Goal: Information Seeking & Learning: Learn about a topic

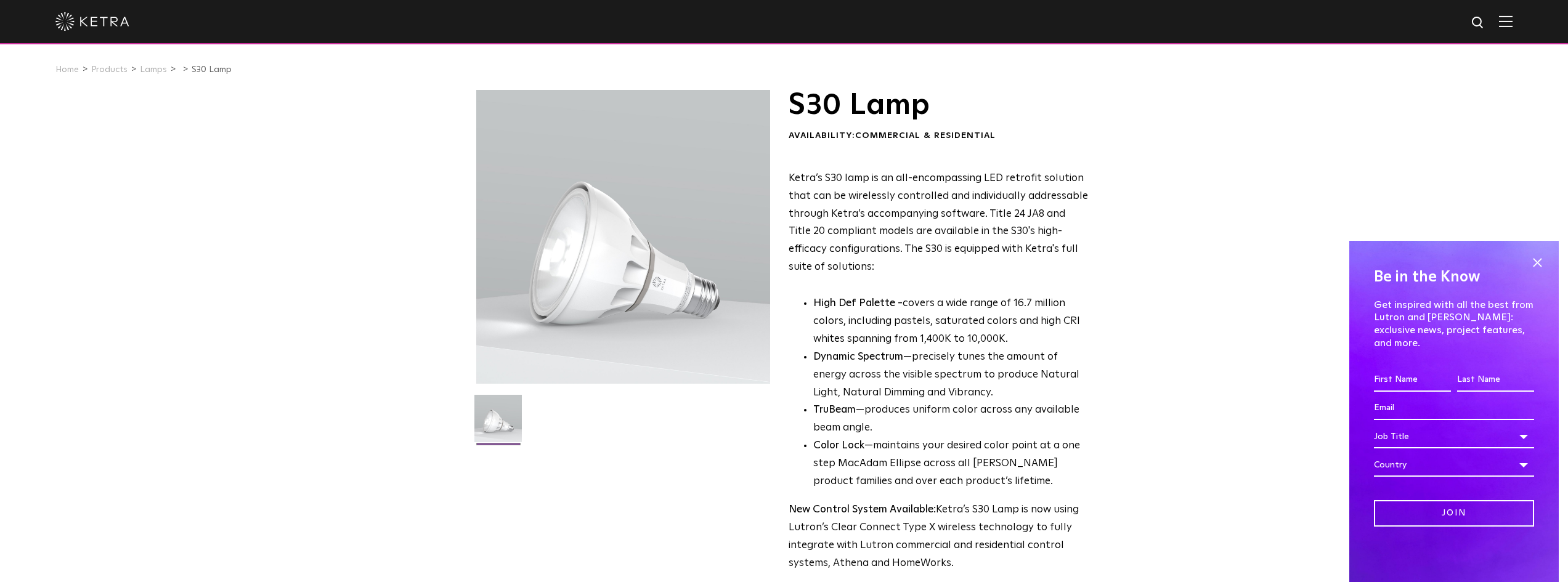
click at [669, 289] on div at bounding box center [623, 236] width 294 height 294
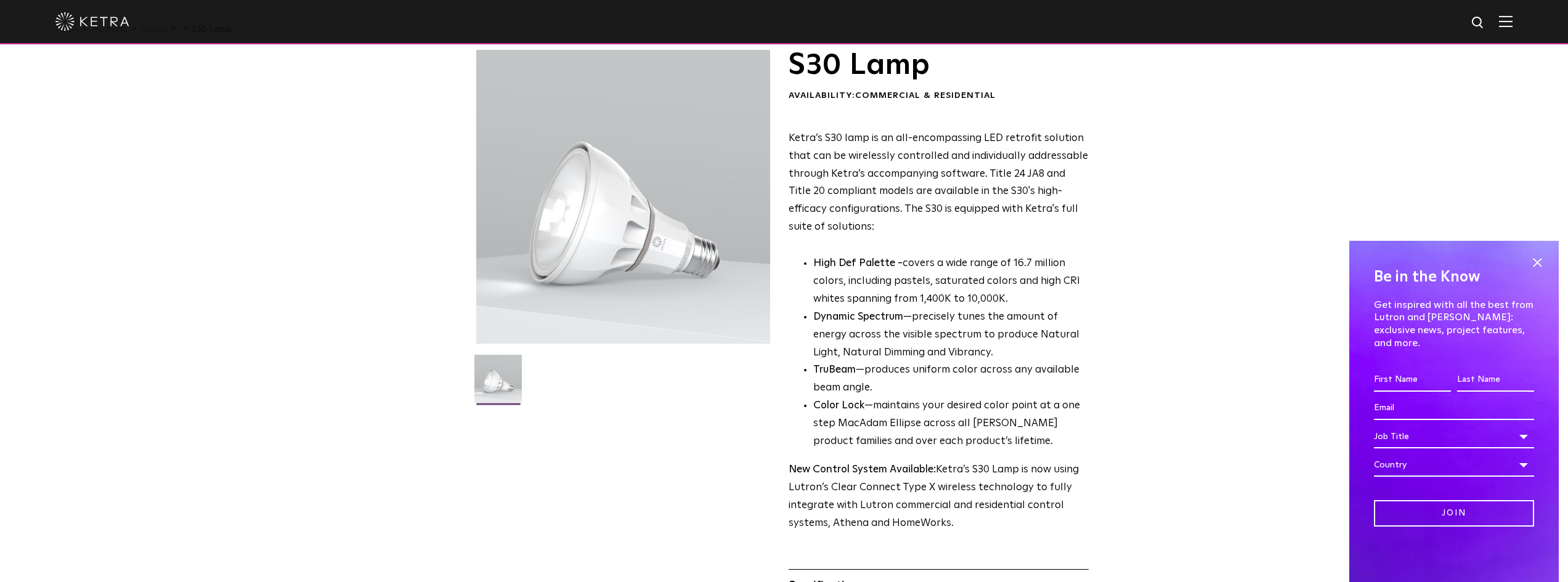
scroll to position [62, 0]
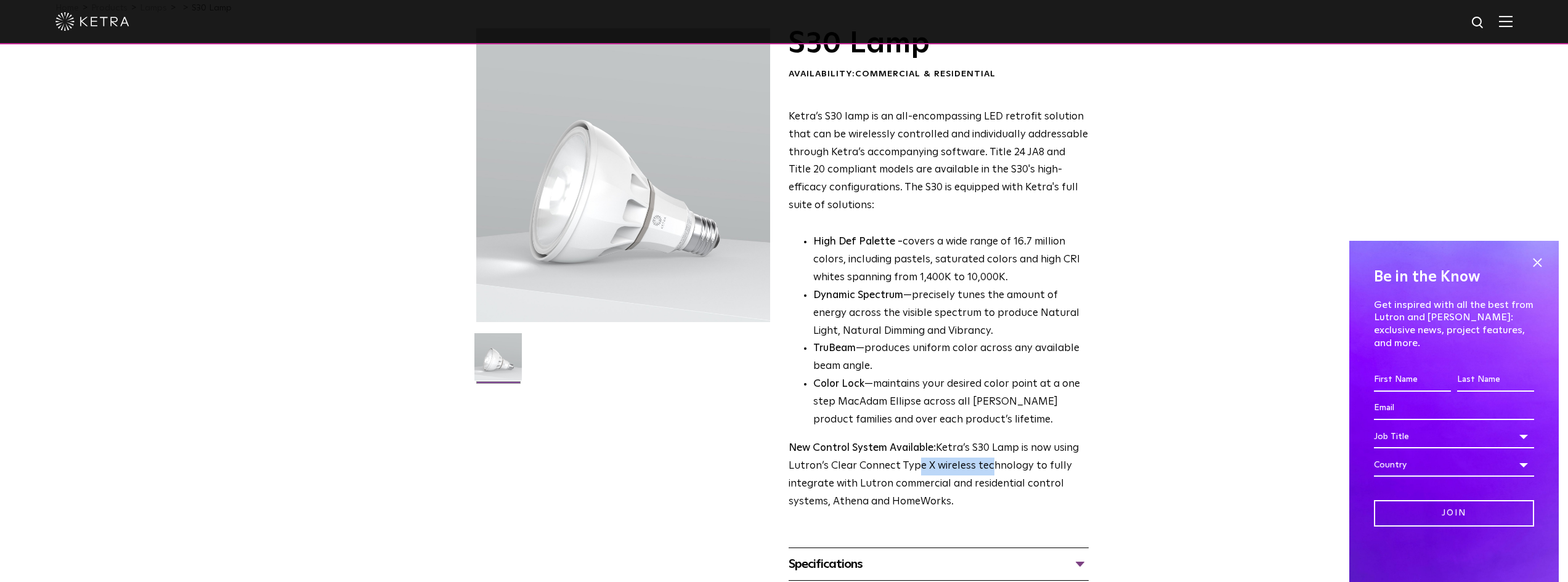
drag, startPoint x: 908, startPoint y: 467, endPoint x: 984, endPoint y: 467, distance: 76.0
click at [984, 467] on p "New Control System Available: Ketra’s S30 Lamp is now using Lutron’s Clear Conn…" at bounding box center [938, 475] width 300 height 72
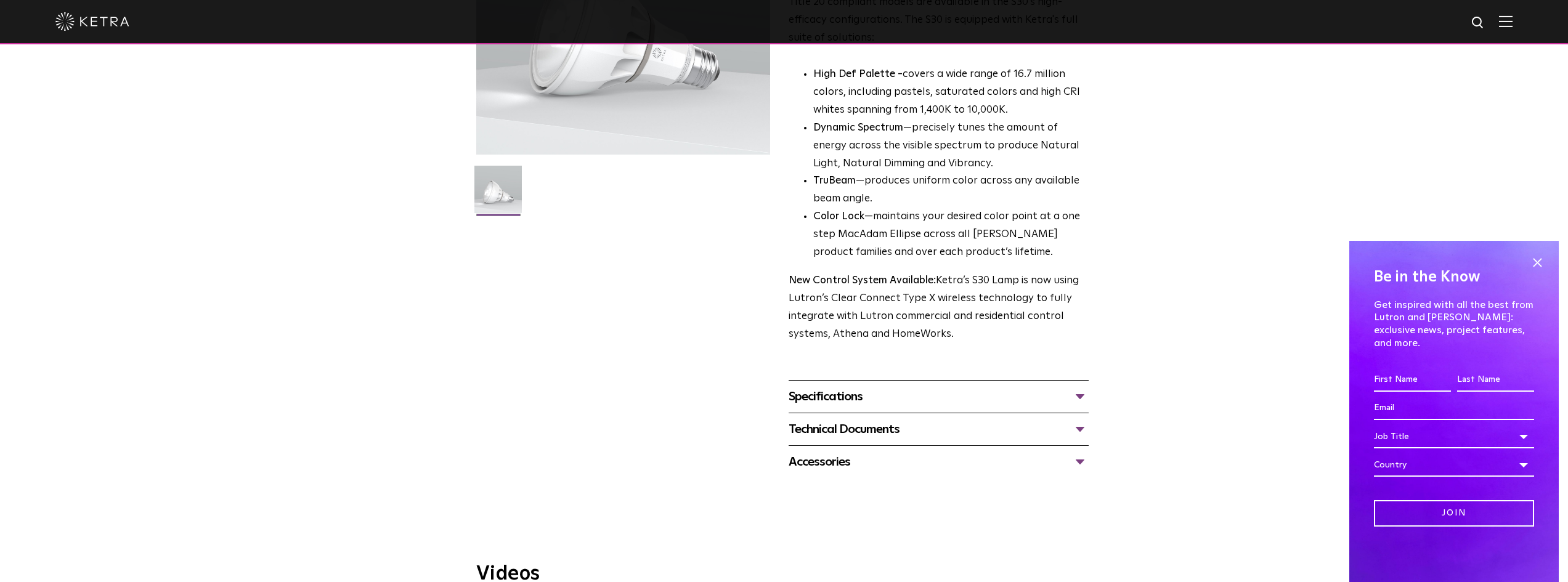
scroll to position [246, 0]
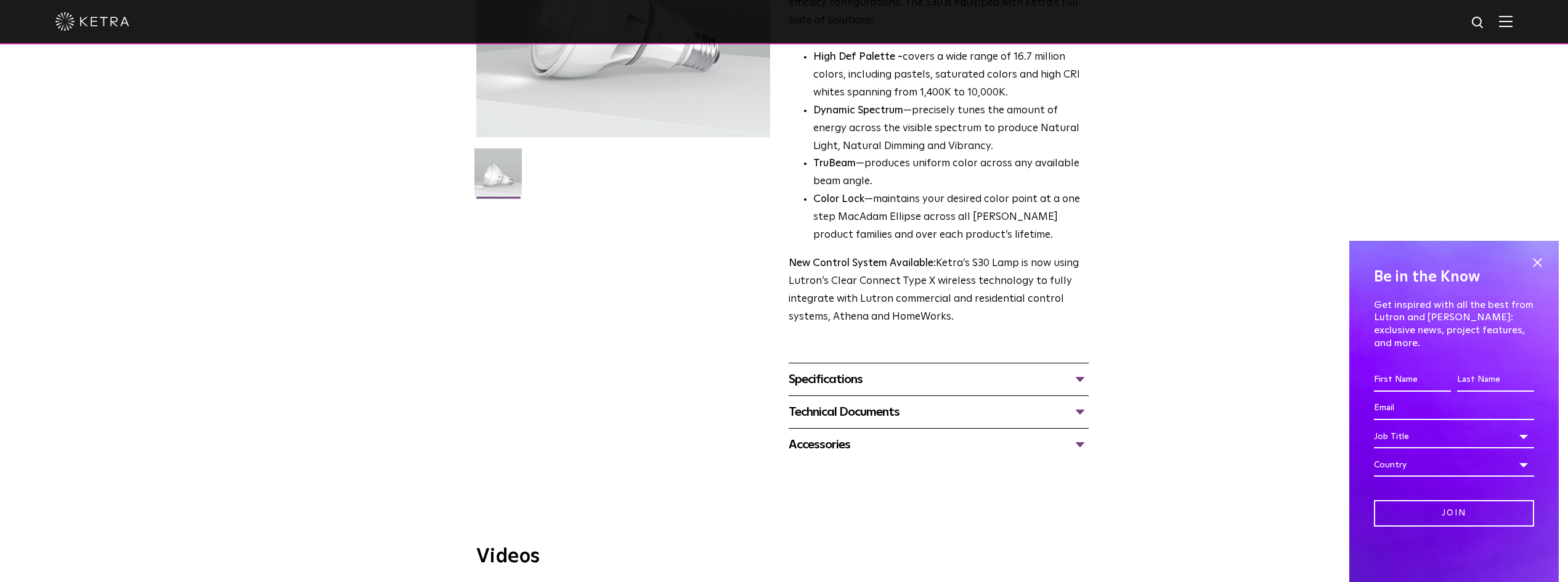
click at [929, 386] on div "Specifications" at bounding box center [938, 379] width 300 height 20
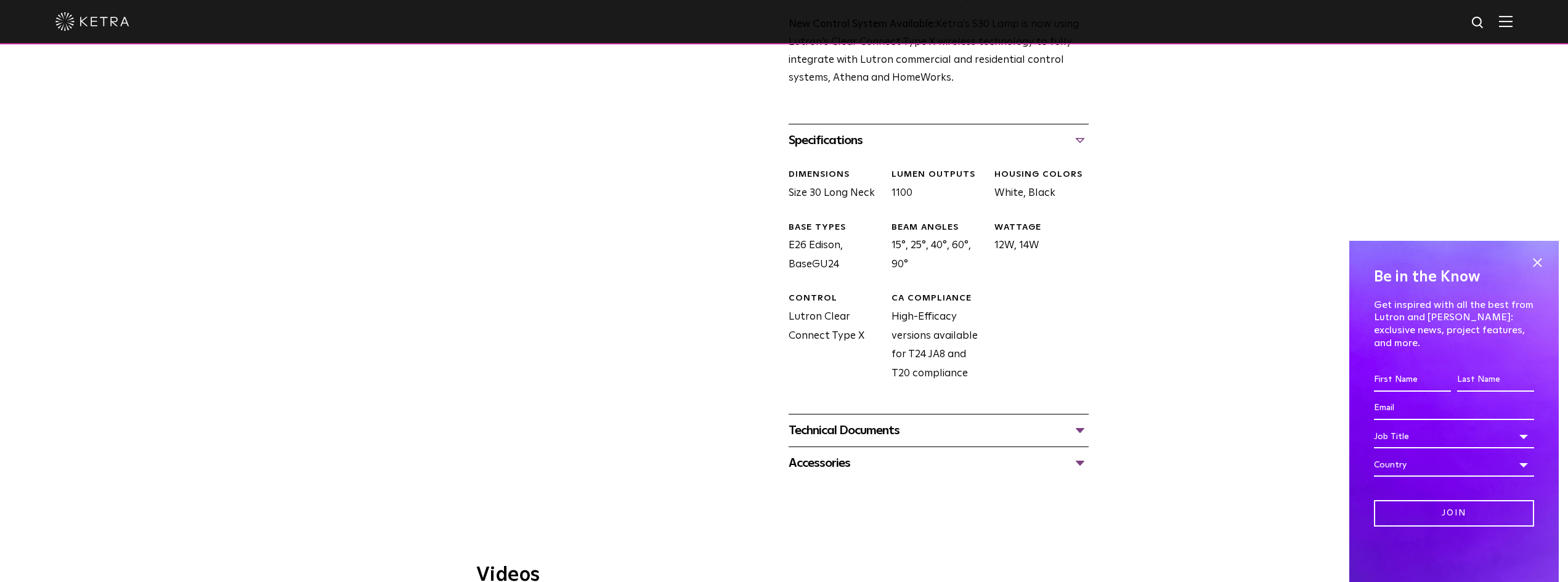
scroll to position [493, 0]
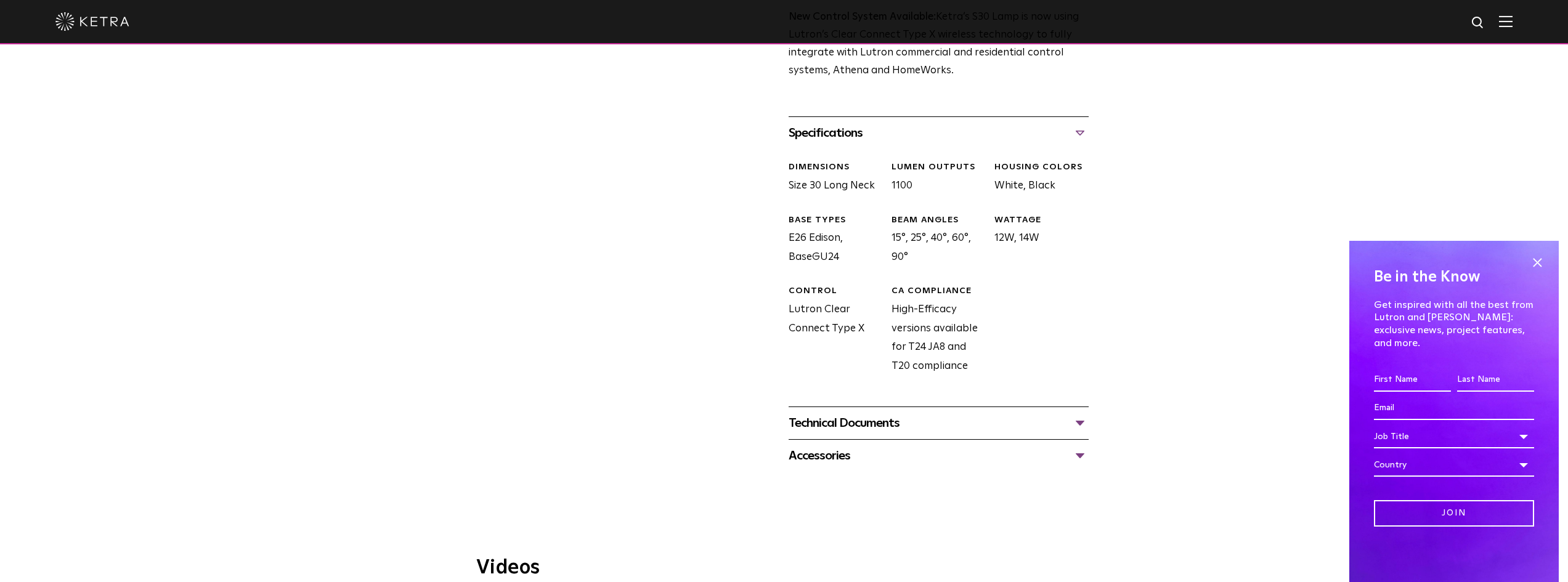
click at [911, 415] on div "Technical Documents" at bounding box center [938, 423] width 300 height 20
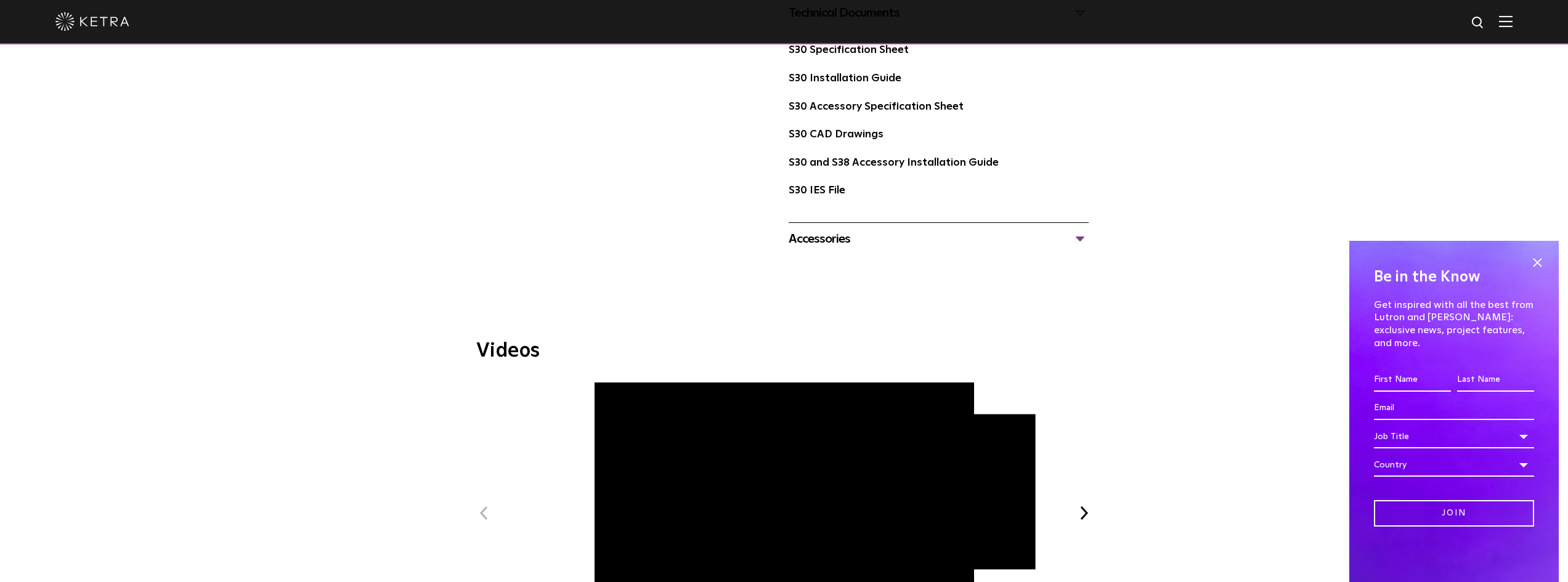
scroll to position [923, 0]
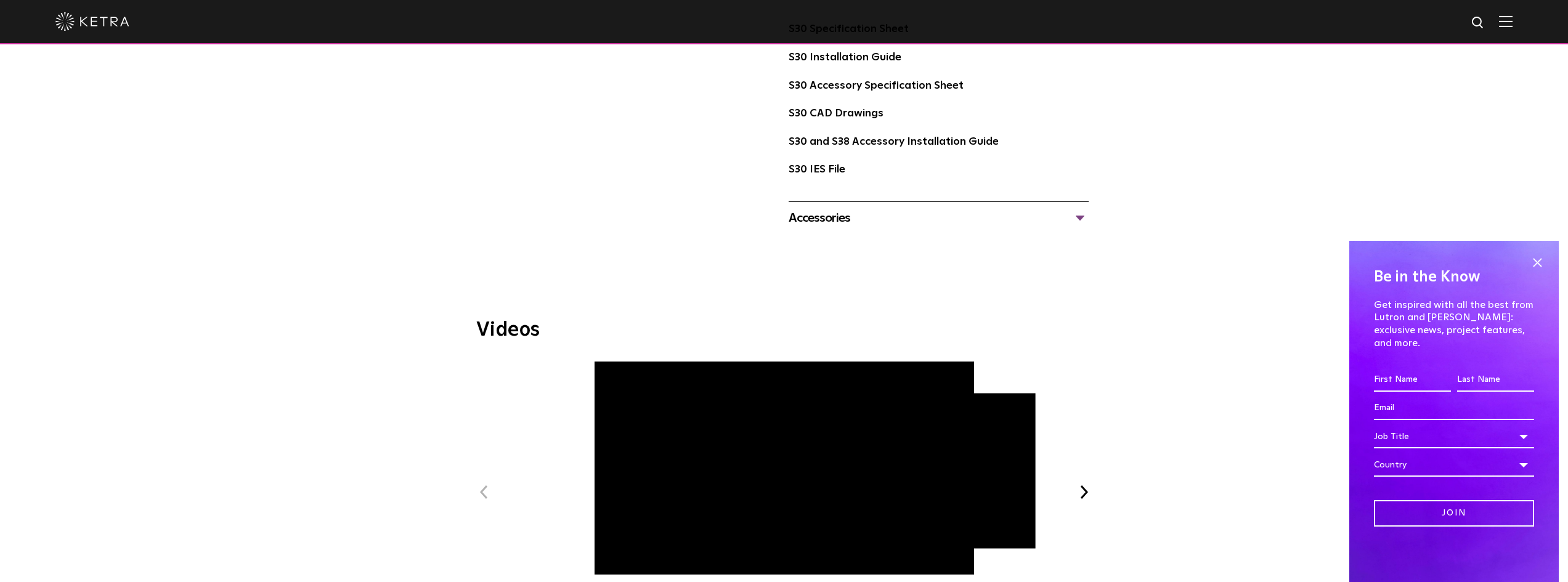
click at [847, 225] on div "Accessories" at bounding box center [938, 218] width 300 height 20
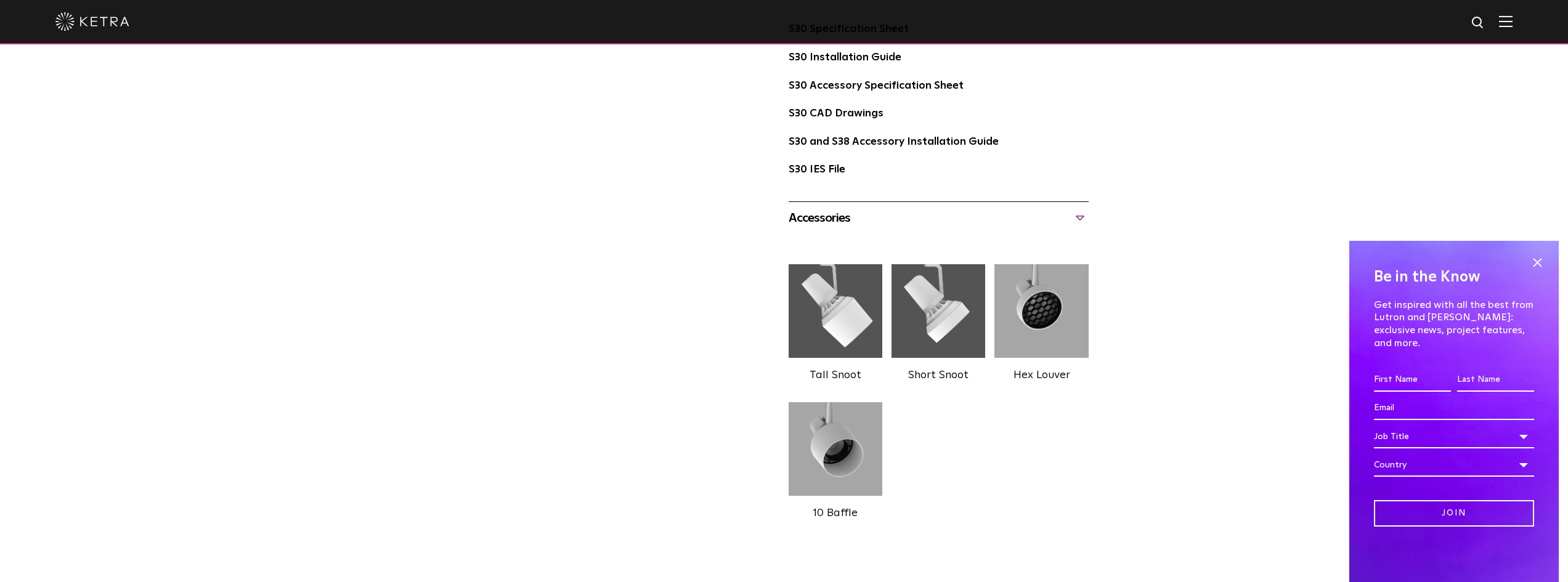
click at [847, 225] on div "Accessories" at bounding box center [938, 218] width 300 height 20
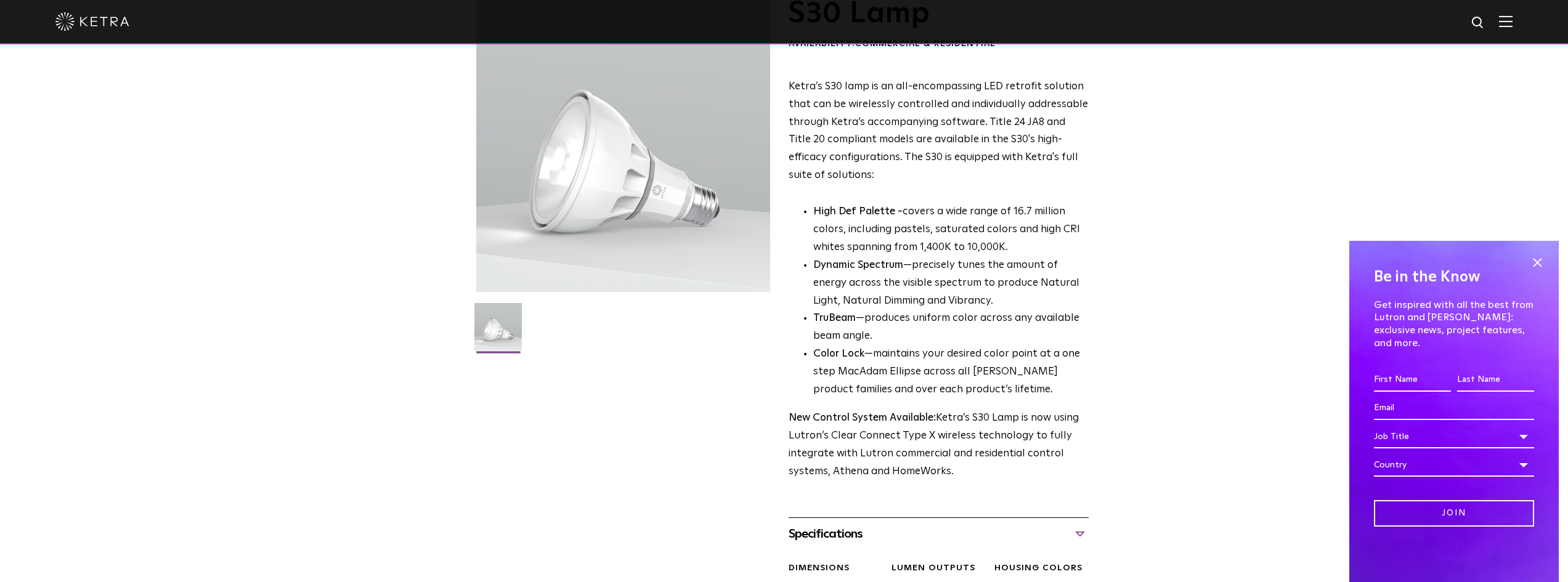
scroll to position [0, 0]
